Goal: Task Accomplishment & Management: Manage account settings

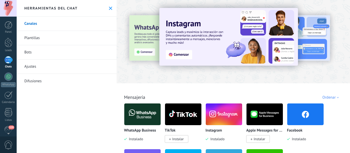
click at [142, 117] on img at bounding box center [142, 114] width 36 height 25
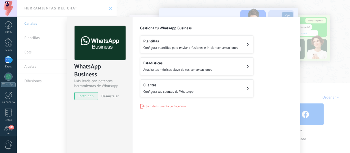
click at [172, 50] on span "Configura plantillas para enviar difusiones e iniciar conversaciones" at bounding box center [190, 48] width 95 height 4
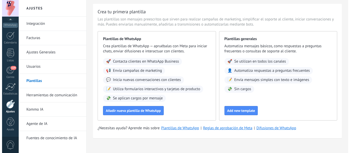
scroll to position [19, 0]
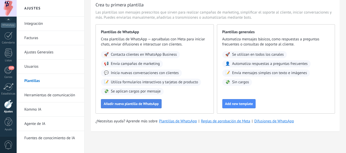
click at [130, 102] on span "Añadir nueva plantilla de WhatsApp" at bounding box center [131, 104] width 55 height 4
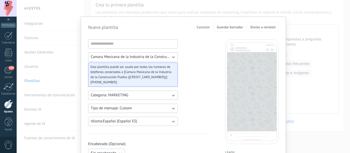
click at [173, 56] on icon "button" at bounding box center [172, 57] width 5 height 5
click at [173, 56] on span "Camara Mexicana de la Industria de la Construcción Puebla WABA ID: 112523461816…" at bounding box center [133, 57] width 85 height 5
click at [173, 56] on icon "button" at bounding box center [172, 57] width 5 height 5
click at [172, 111] on icon "button" at bounding box center [172, 108] width 5 height 5
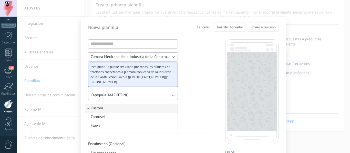
click at [170, 109] on li "Custom" at bounding box center [131, 108] width 92 height 9
drag, startPoint x: 136, startPoint y: 82, endPoint x: 90, endPoint y: 62, distance: 50.1
click at [92, 62] on div "Camara Mexicana de la Industria de la Construcción Puebla WABA ID: 112523461816…" at bounding box center [133, 69] width 90 height 35
click at [152, 80] on span "+52 1 221 730 6766" at bounding box center [130, 82] width 81 height 5
click at [164, 74] on span "Esta plantilla puede ser usado por todos los números de teléfonos conectados a …" at bounding box center [130, 71] width 81 height 15
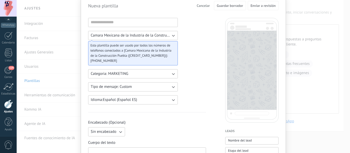
scroll to position [51, 0]
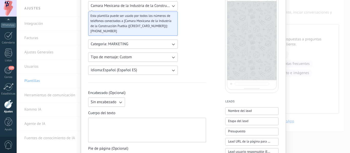
click at [114, 102] on span "Sin encabezado" at bounding box center [104, 102] width 26 height 5
click at [111, 111] on li "Texto" at bounding box center [105, 111] width 40 height 9
click at [142, 105] on input at bounding box center [166, 102] width 78 height 8
click at [115, 99] on button "Texto" at bounding box center [106, 102] width 37 height 9
click at [113, 118] on span "Imagen o archivo" at bounding box center [105, 119] width 28 height 5
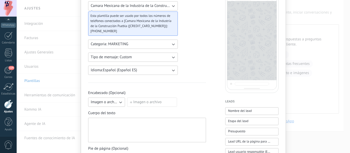
click at [109, 105] on button "Imagen o archivo" at bounding box center [106, 102] width 37 height 9
click at [107, 111] on li "Texto" at bounding box center [105, 111] width 40 height 9
click at [128, 129] on div at bounding box center [147, 130] width 113 height 20
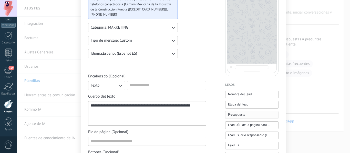
scroll to position [77, 0]
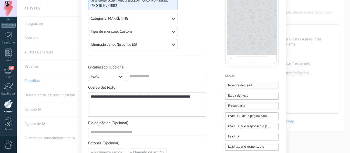
click at [242, 82] on button "Nombre del lead" at bounding box center [251, 86] width 53 height 8
drag, startPoint x: 131, startPoint y: 102, endPoint x: 107, endPoint y: 104, distance: 23.8
click at [107, 104] on div "**********" at bounding box center [147, 105] width 113 height 20
drag, startPoint x: 105, startPoint y: 103, endPoint x: 130, endPoint y: 103, distance: 24.3
click at [128, 104] on div "**********" at bounding box center [147, 105] width 113 height 20
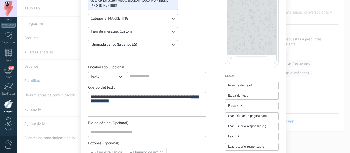
drag, startPoint x: 137, startPoint y: 103, endPoint x: 106, endPoint y: 105, distance: 31.2
click at [106, 105] on div "**********" at bounding box center [147, 105] width 113 height 20
click at [153, 105] on div "**********" at bounding box center [147, 105] width 113 height 20
click at [250, 84] on span "Nombre del lead" at bounding box center [240, 85] width 24 height 5
drag, startPoint x: 121, startPoint y: 96, endPoint x: 124, endPoint y: 96, distance: 3.1
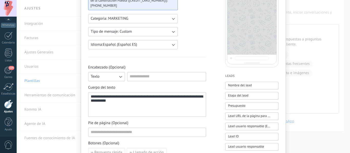
click at [122, 96] on div "**********" at bounding box center [147, 105] width 113 height 20
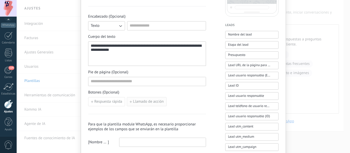
scroll to position [128, 0]
click at [134, 81] on input at bounding box center [146, 81] width 117 height 8
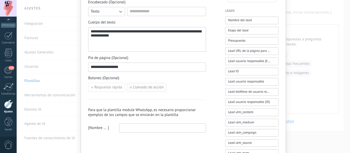
scroll to position [154, 0]
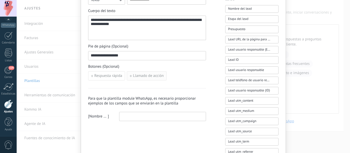
type input "**********"
click at [147, 78] on span "Llamado de acción" at bounding box center [148, 76] width 31 height 4
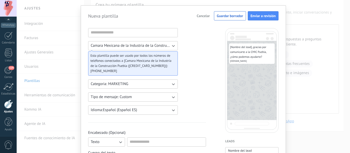
scroll to position [0, 0]
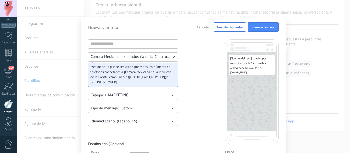
drag, startPoint x: 177, startPoint y: 95, endPoint x: 156, endPoint y: 98, distance: 21.5
click at [167, 92] on button "Categoria: MARKETING" at bounding box center [133, 95] width 90 height 9
click at [120, 92] on li "UTILITY" at bounding box center [131, 95] width 92 height 9
click at [142, 111] on button "Tipo de mensaje: Custom" at bounding box center [133, 108] width 90 height 9
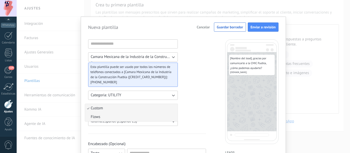
click at [139, 119] on li "Flows" at bounding box center [131, 117] width 92 height 9
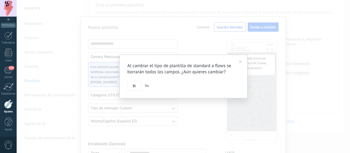
drag, startPoint x: 148, startPoint y: 81, endPoint x: 149, endPoint y: 84, distance: 3.3
click at [148, 81] on button "No" at bounding box center [147, 86] width 8 height 10
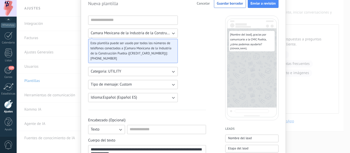
scroll to position [51, 0]
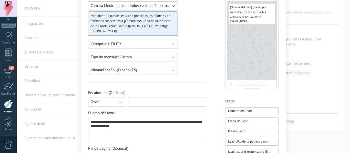
click at [141, 102] on input at bounding box center [166, 102] width 78 height 8
type input "*"
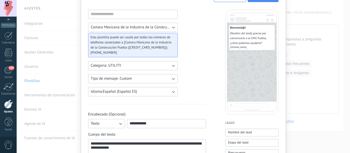
scroll to position [0, 0]
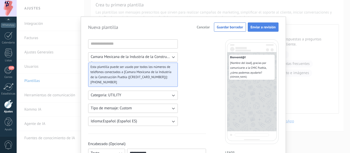
type input "**********"
click at [262, 25] on span "Enviar a revisión" at bounding box center [262, 27] width 25 height 4
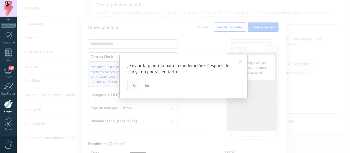
click at [135, 84] on span "Si" at bounding box center [134, 86] width 3 height 4
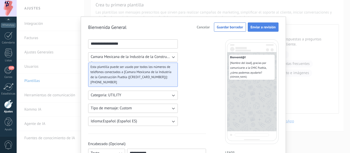
type input "**********"
click at [265, 25] on button "Enviar a revisión" at bounding box center [262, 27] width 31 height 9
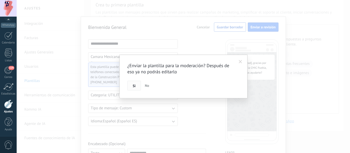
click at [135, 82] on button "Si" at bounding box center [134, 86] width 14 height 10
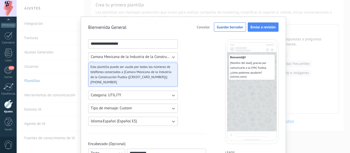
scroll to position [153, 0]
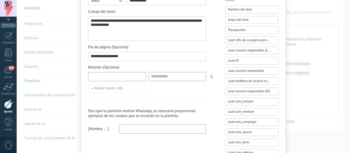
type input "*"
drag, startPoint x: 103, startPoint y: 78, endPoint x: 70, endPoint y: 74, distance: 33.7
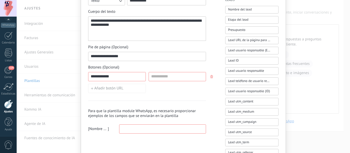
click at [76, 74] on div "**********" at bounding box center [183, 76] width 333 height 153
type input "*********"
paste input "**********"
type input "**********"
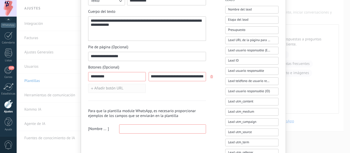
scroll to position [0, 0]
click at [125, 88] on button "Añadir botón URL" at bounding box center [117, 88] width 58 height 9
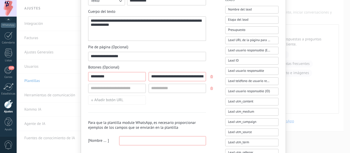
click at [211, 89] on icon "button" at bounding box center [211, 88] width 3 height 3
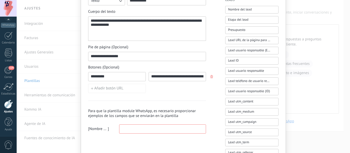
click at [164, 129] on input at bounding box center [162, 129] width 86 height 8
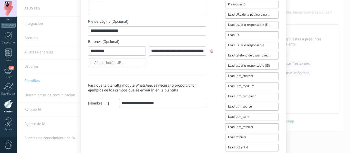
type input "**********"
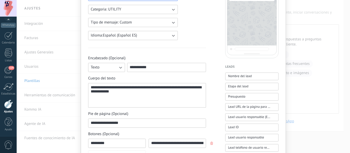
type button "Nombre del lead"
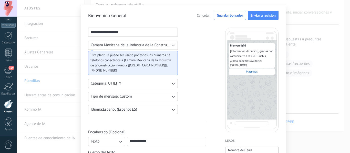
scroll to position [9, 0]
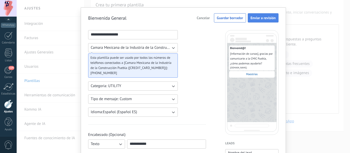
click at [257, 17] on span "Enviar a revisión" at bounding box center [262, 18] width 25 height 4
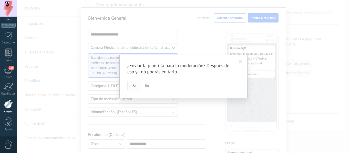
click at [132, 88] on button "Si" at bounding box center [134, 86] width 14 height 10
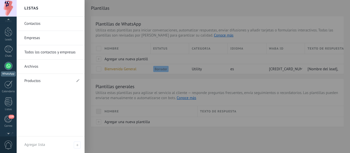
scroll to position [0, 0]
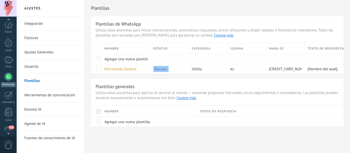
click at [7, 76] on div at bounding box center [8, 77] width 8 height 8
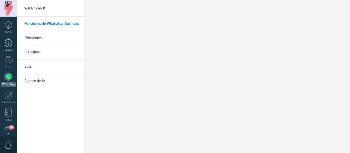
click at [9, 43] on div at bounding box center [9, 42] width 8 height 9
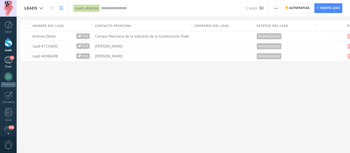
click at [8, 62] on div "13" at bounding box center [8, 59] width 8 height 7
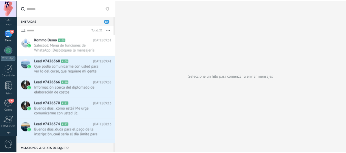
scroll to position [60, 0]
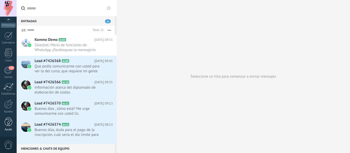
click at [10, 123] on div at bounding box center [9, 122] width 8 height 9
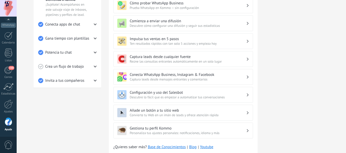
scroll to position [163, 0]
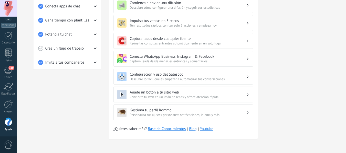
click at [9, 144] on span at bounding box center [8, 145] width 9 height 9
click at [7, 146] on span at bounding box center [8, 145] width 9 height 9
click at [9, 145] on span at bounding box center [8, 145] width 9 height 9
click at [7, 145] on span at bounding box center [8, 145] width 9 height 9
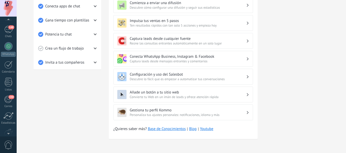
scroll to position [60, 0]
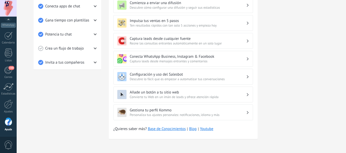
click at [8, 145] on span at bounding box center [8, 145] width 9 height 9
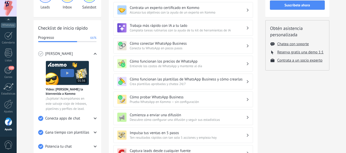
scroll to position [51, 0]
click at [10, 141] on span at bounding box center [8, 145] width 9 height 9
click at [4, 105] on div at bounding box center [8, 104] width 9 height 9
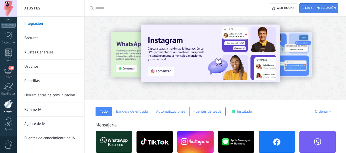
click at [318, 10] on span "Crear integración" at bounding box center [320, 8] width 31 height 4
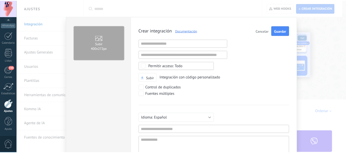
scroll to position [5, 0]
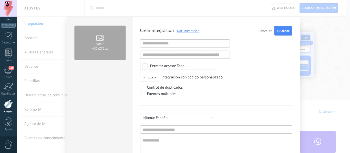
click at [259, 29] on span "Cancelar" at bounding box center [264, 31] width 13 height 4
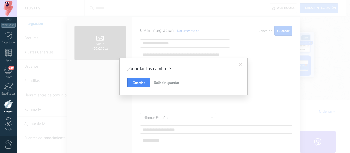
click at [163, 81] on span "Salir sin guardar" at bounding box center [166, 82] width 25 height 5
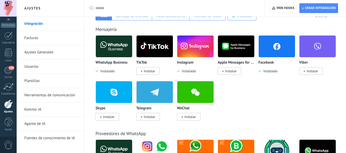
scroll to position [128, 0]
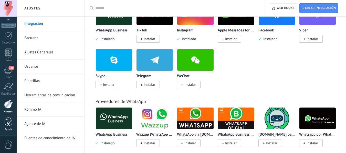
click at [8, 122] on div at bounding box center [9, 122] width 8 height 9
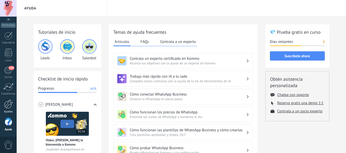
click at [5, 105] on div at bounding box center [8, 104] width 9 height 9
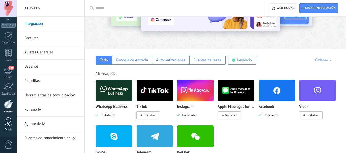
scroll to position [128, 0]
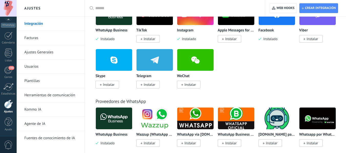
click at [6, 142] on span at bounding box center [8, 145] width 9 height 9
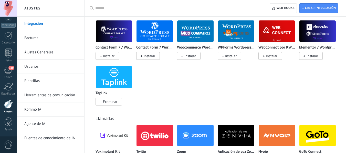
scroll to position [614, 0]
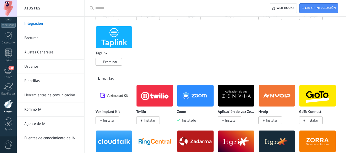
click at [6, 104] on div at bounding box center [8, 104] width 9 height 9
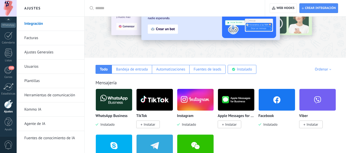
scroll to position [51, 0]
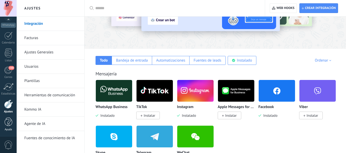
click at [8, 121] on div at bounding box center [9, 122] width 8 height 9
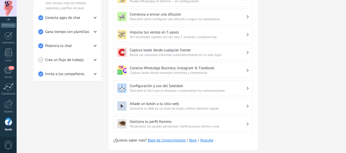
scroll to position [163, 0]
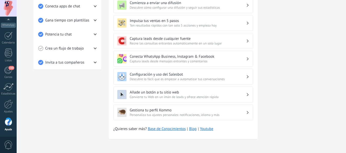
click at [9, 143] on span at bounding box center [8, 145] width 9 height 9
click at [7, 145] on span at bounding box center [8, 145] width 9 height 9
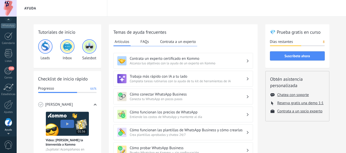
scroll to position [0, 0]
click at [7, 143] on span at bounding box center [8, 145] width 9 height 9
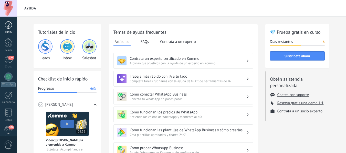
click at [8, 30] on link "Panel" at bounding box center [8, 27] width 17 height 13
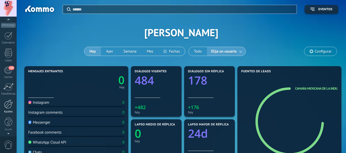
click at [10, 103] on div at bounding box center [8, 104] width 9 height 9
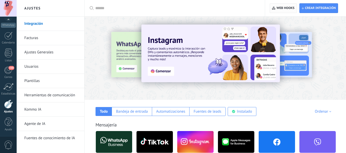
click at [279, 8] on span "Web hooks 0" at bounding box center [285, 8] width 18 height 4
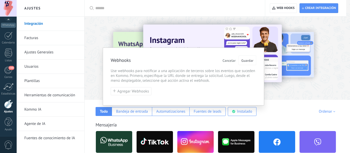
click at [229, 60] on span "Cancelar" at bounding box center [228, 61] width 13 height 4
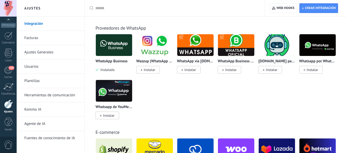
scroll to position [205, 0]
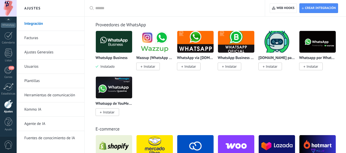
click at [33, 37] on link "Facturas" at bounding box center [51, 38] width 55 height 14
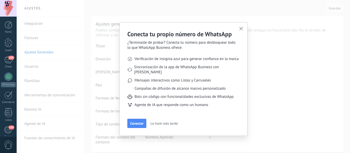
click at [32, 67] on div "Conecta tu propio número de WhatsApp ¿Terminaste de probar? Conecta tu número p…" at bounding box center [183, 76] width 333 height 153
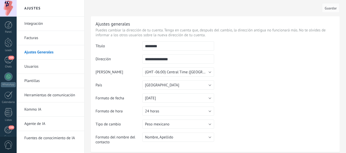
click at [32, 67] on link "Usuarios" at bounding box center [51, 67] width 55 height 14
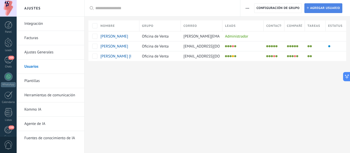
click at [326, 9] on span "Agregar usuario" at bounding box center [325, 8] width 30 height 9
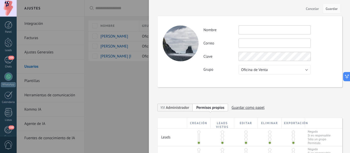
click at [272, 27] on input "text" at bounding box center [274, 29] width 72 height 9
type input "**********"
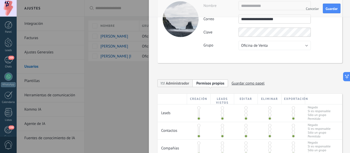
scroll to position [51, 0]
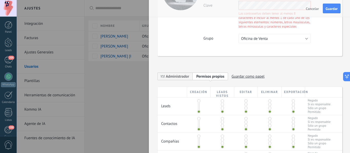
click at [268, 81] on div "**********" at bounding box center [249, 105] width 185 height 300
click at [268, 101] on span at bounding box center [269, 101] width 3 height 3
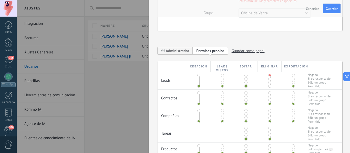
scroll to position [102, 0]
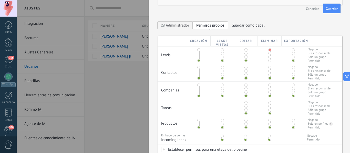
click at [268, 68] on span at bounding box center [269, 67] width 3 height 3
click at [268, 87] on span at bounding box center [269, 88] width 3 height 3
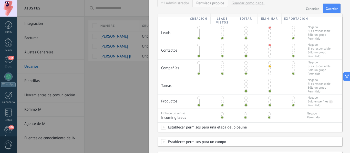
scroll to position [154, 0]
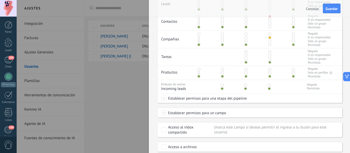
click at [268, 33] on span at bounding box center [269, 33] width 3 height 3
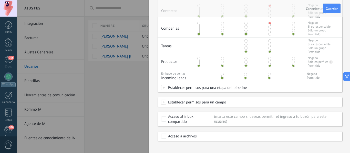
scroll to position [170, 0]
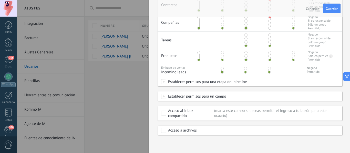
click at [159, 97] on div "Establecer permisos para un campo Contacto: Cargo Contacto: Teléfono Contacto: …" at bounding box center [249, 96] width 185 height 9
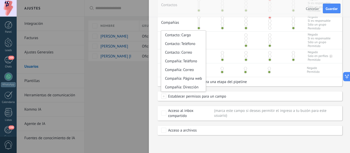
click at [161, 98] on span at bounding box center [163, 96] width 5 height 5
click at [217, 99] on span "Establecer permisos para un campo" at bounding box center [196, 96] width 60 height 9
click at [165, 134] on div "Acceso a archivos" at bounding box center [249, 130] width 185 height 9
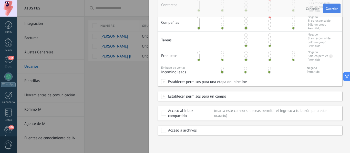
click at [329, 10] on span "Guardar" at bounding box center [331, 9] width 12 height 4
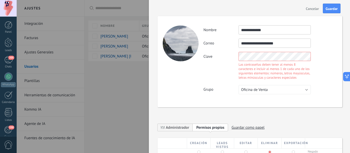
click at [194, 49] on div "**********" at bounding box center [249, 61] width 185 height 91
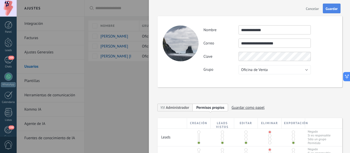
click at [336, 9] on span "Guardar" at bounding box center [331, 9] width 12 height 4
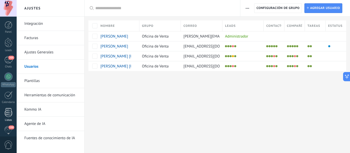
scroll to position [60, 0]
